Goal: Information Seeking & Learning: Find specific fact

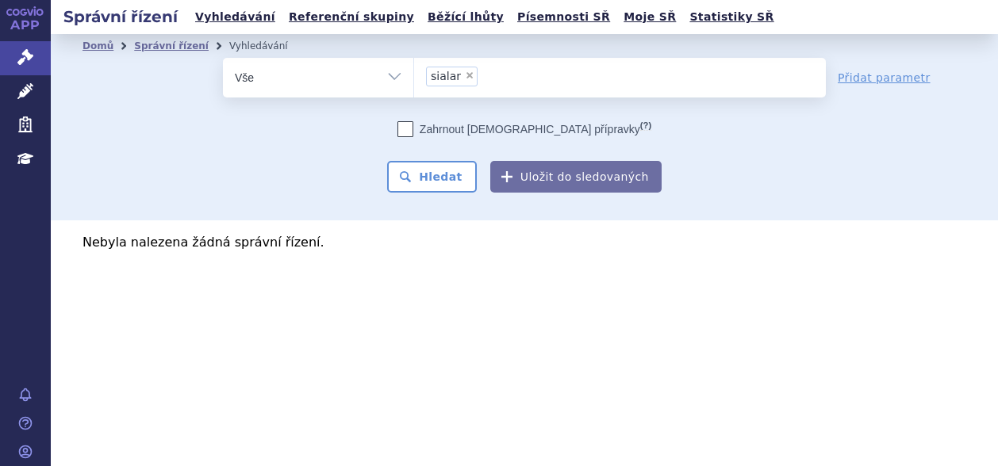
click at [466, 77] on span "×" at bounding box center [470, 76] width 10 height 10
click at [414, 77] on select "sialar" at bounding box center [413, 77] width 1 height 40
select select
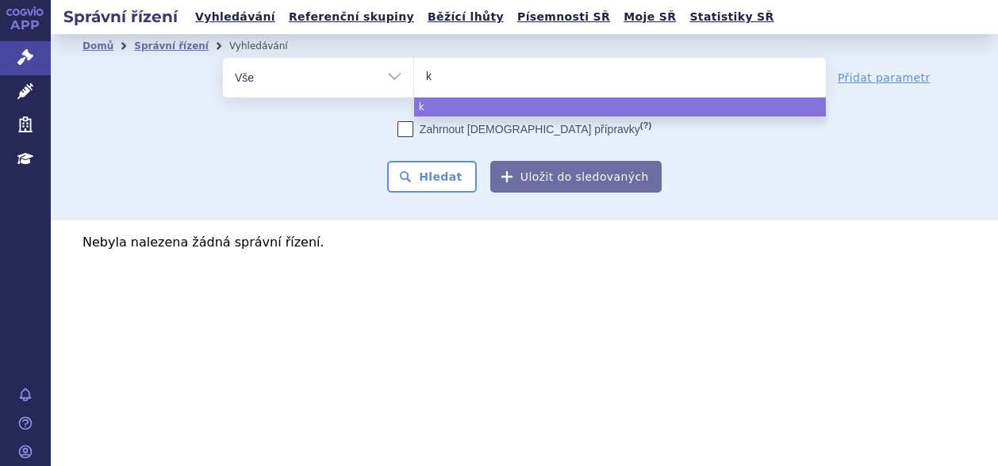
type input "ke"
type input "keyt"
type input "keytr"
type input "keytru"
type input "keytrud"
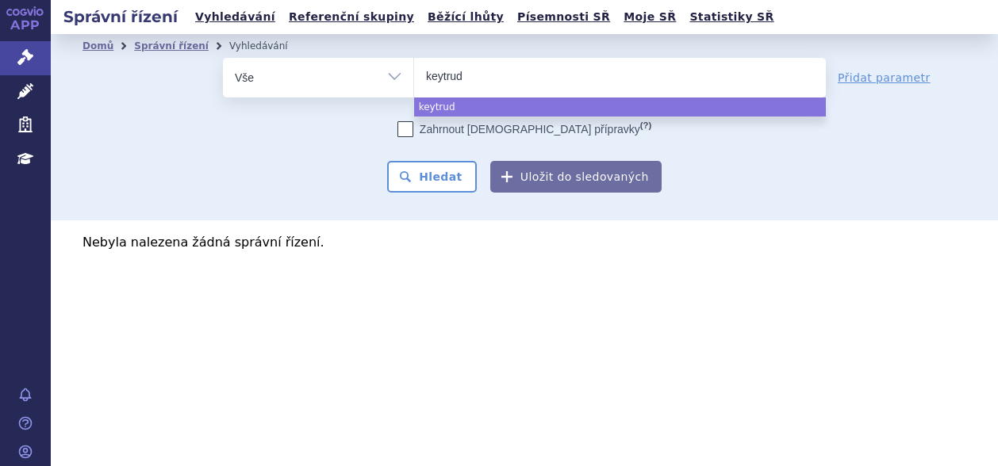
type input "keytruda"
select select "keytruda"
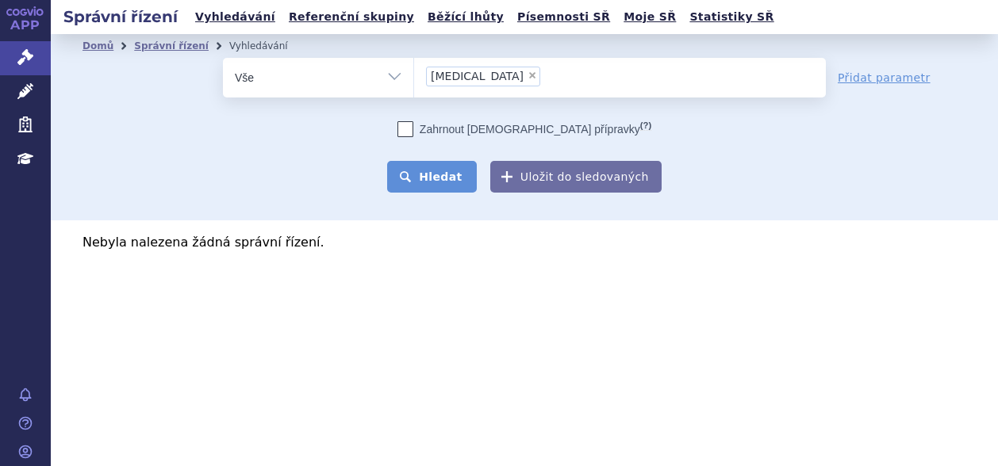
click at [439, 169] on button "Hledat" at bounding box center [432, 177] width 90 height 32
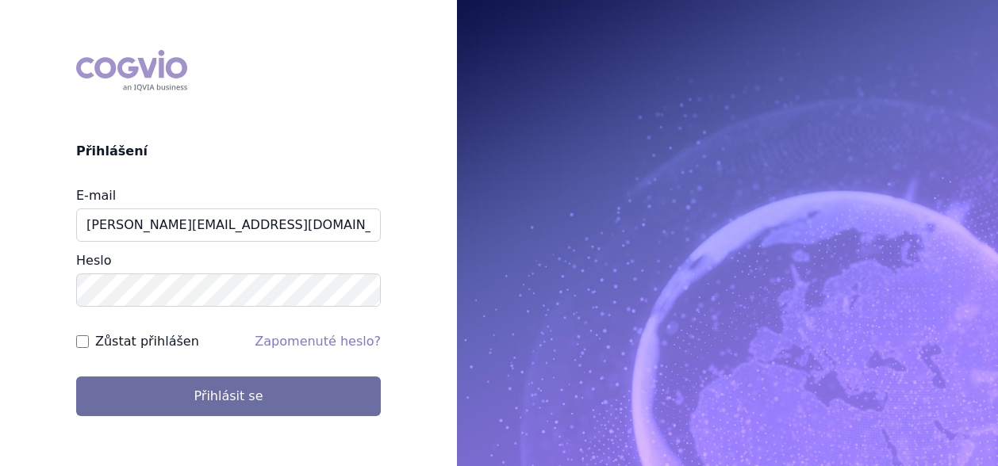
click at [123, 340] on label "Zůstat přihlášen" at bounding box center [147, 341] width 104 height 19
click at [89, 340] on input "Zůstat přihlášen" at bounding box center [82, 342] width 13 height 13
checkbox input "true"
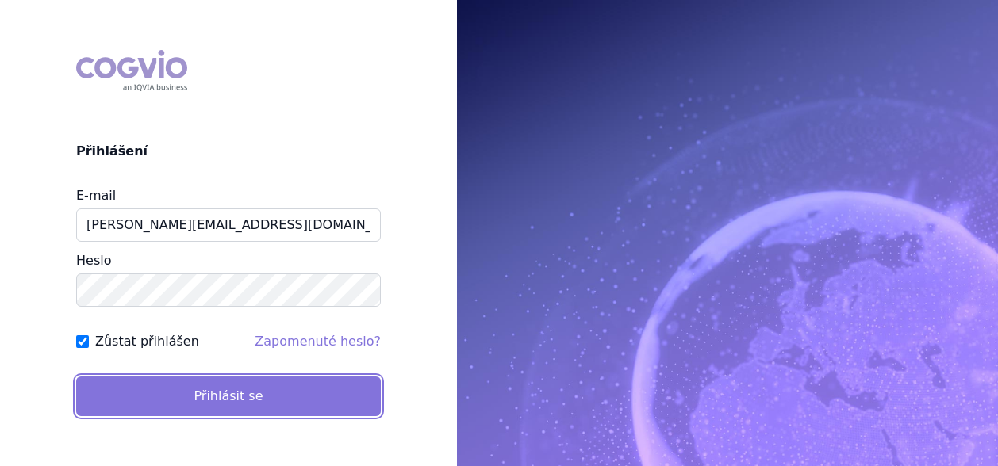
click at [155, 412] on button "Přihlásit se" at bounding box center [228, 397] width 305 height 40
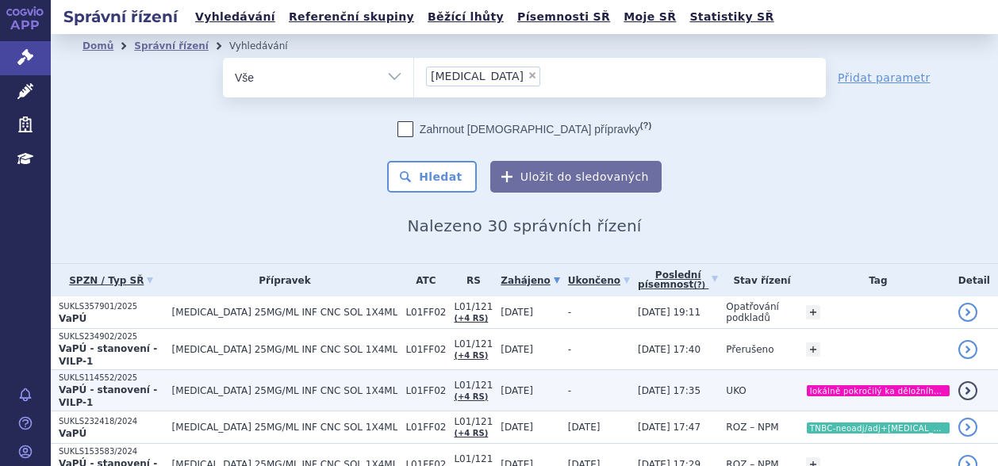
click at [117, 373] on p "SUKLS114552/2025" at bounding box center [112, 378] width 106 height 11
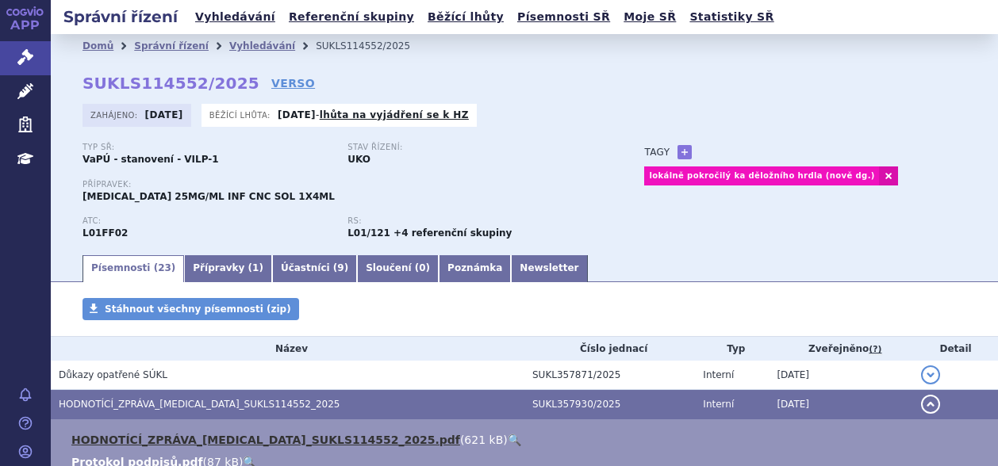
click at [159, 444] on link "HODNOTÍCÍ_ZPRÁVA_[MEDICAL_DATA]_SUKLS114552_2025.pdf" at bounding box center [265, 440] width 389 height 13
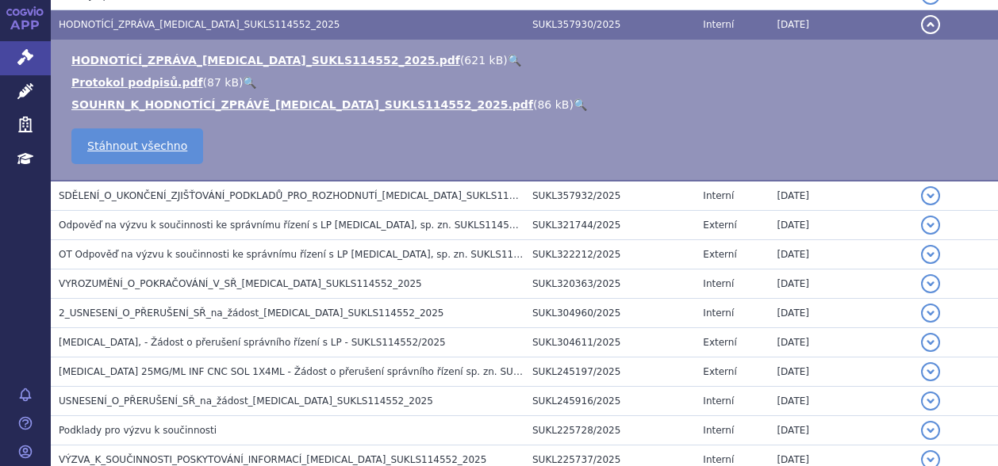
scroll to position [422, 0]
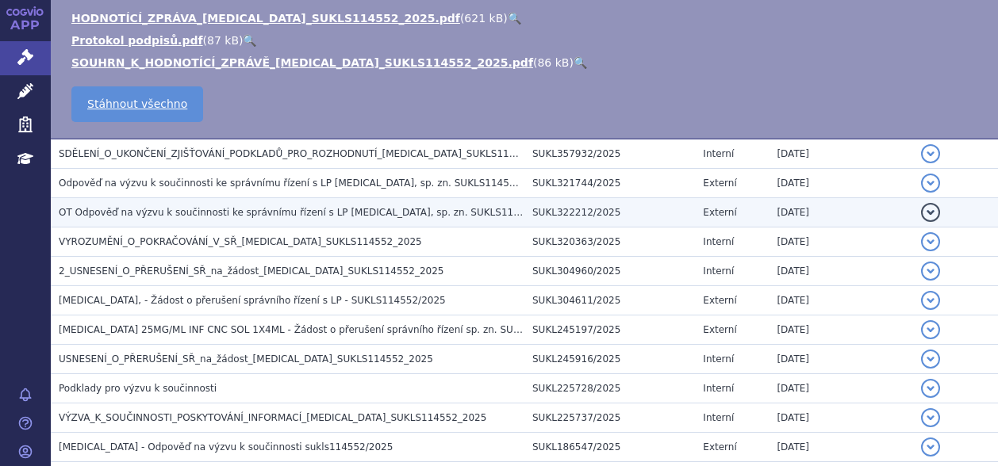
click at [249, 209] on span "OT Odpověď na výzvu k součinnosti ke správnímu řízení s LP [MEDICAL_DATA], sp. …" at bounding box center [380, 212] width 642 height 11
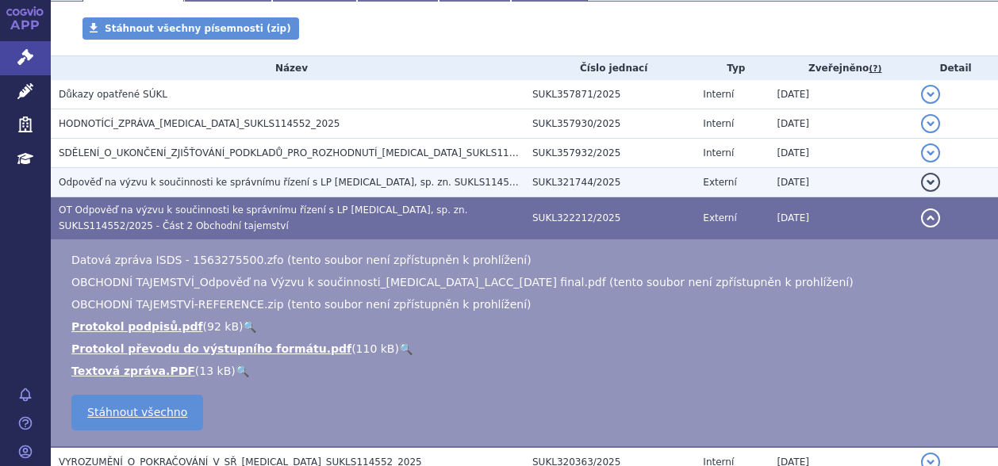
click at [195, 177] on span "Odpověď na výzvu k součinnosti ke správnímu řízení s LP [MEDICAL_DATA], sp. zn.…" at bounding box center [323, 182] width 528 height 11
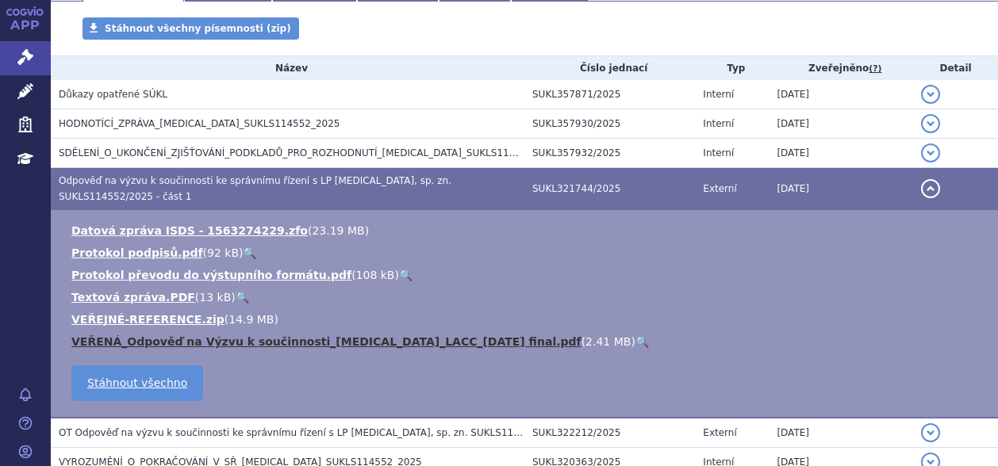
click at [178, 336] on link "VEŘENÁ_Odpověď na Výzvu k součinnosti_[MEDICAL_DATA]_LACC_[DATE] final.pdf" at bounding box center [326, 342] width 510 height 13
